Goal: Find contact information: Find contact information

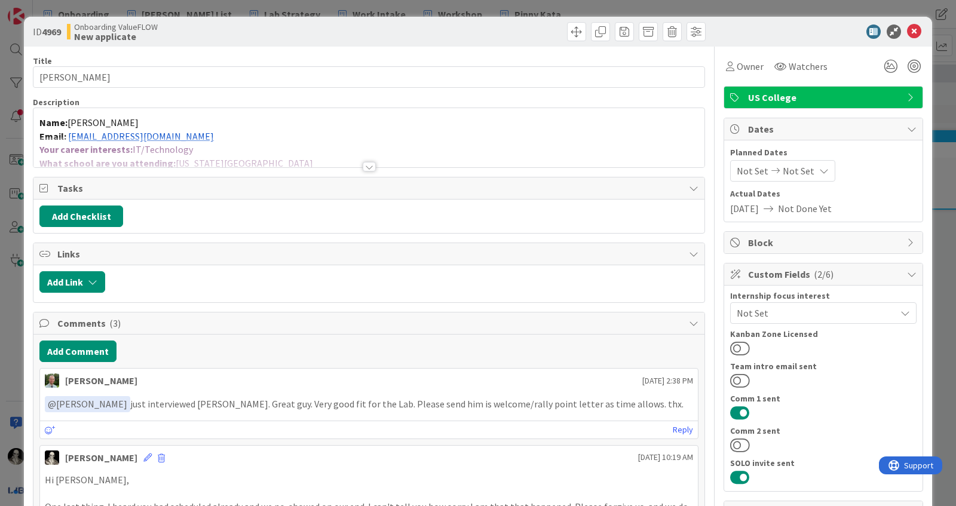
click at [364, 159] on div at bounding box center [368, 152] width 671 height 30
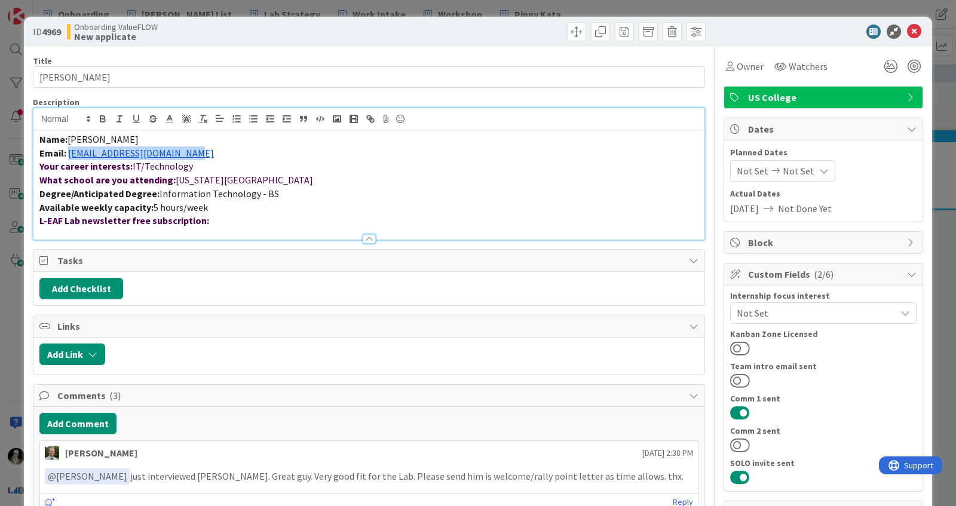
drag, startPoint x: 198, startPoint y: 151, endPoint x: 69, endPoint y: 151, distance: 128.4
click at [69, 151] on p "Email: [EMAIL_ADDRESS][DOMAIN_NAME]" at bounding box center [368, 153] width 659 height 14
copy link "[EMAIL_ADDRESS][DOMAIN_NAME]"
click at [741, 439] on button at bounding box center [740, 445] width 20 height 16
click at [914, 33] on icon at bounding box center [914, 31] width 14 height 14
